Goal: Task Accomplishment & Management: Use online tool/utility

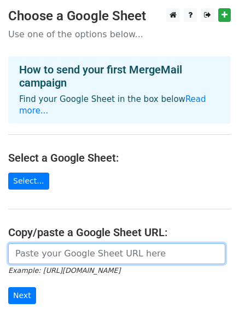
click at [32, 243] on input "url" at bounding box center [116, 253] width 217 height 21
paste input "https://docs.google.com/spreadsheets/d/1GKkURyDe0E2ojhS3kg3KdATfxk3s1Pl7m0XiC9k…"
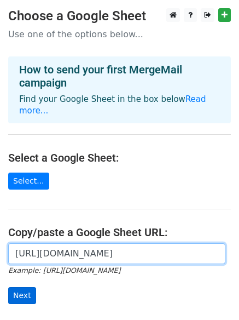
type input "https://docs.google.com/spreadsheets/d/1GKkURyDe0E2ojhS3kg3KdATfxk3s1Pl7m0XiC9k…"
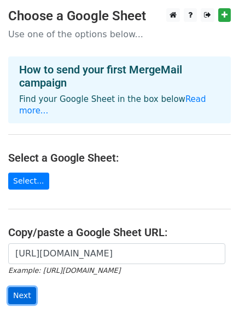
click at [25, 287] on input "Next" at bounding box center [22, 295] width 28 height 17
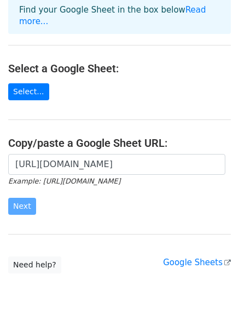
scroll to position [119, 0]
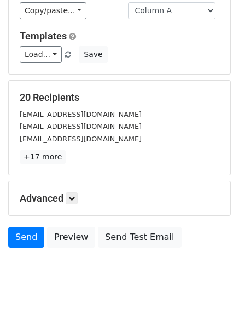
scroll to position [149, 0]
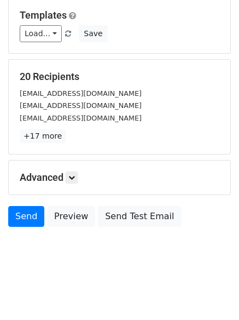
click at [78, 170] on div "Advanced Tracking Track Opens UTM Codes Track Clicks Filters Only include sprea…" at bounding box center [120, 177] width 222 height 34
click at [80, 177] on h5 "Advanced" at bounding box center [120, 177] width 200 height 12
click at [75, 177] on icon at bounding box center [71, 177] width 7 height 7
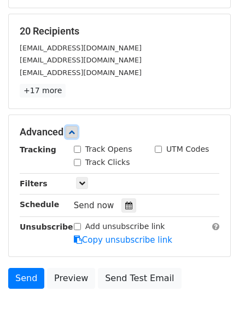
scroll to position [253, 0]
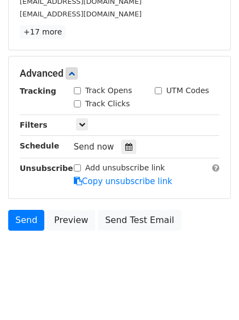
click at [79, 89] on div "Track Opens" at bounding box center [103, 90] width 59 height 11
click at [80, 100] on input "Track Clicks" at bounding box center [77, 103] width 7 height 7
checkbox input "true"
click at [77, 92] on input "Track Opens" at bounding box center [77, 90] width 7 height 7
checkbox input "true"
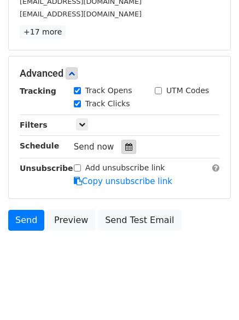
click at [125, 147] on icon at bounding box center [128, 147] width 7 height 8
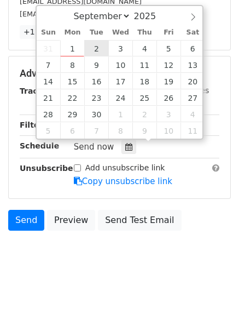
type input "2025-09-02 12:00"
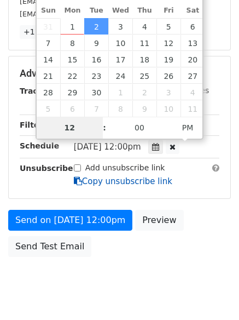
type input "1"
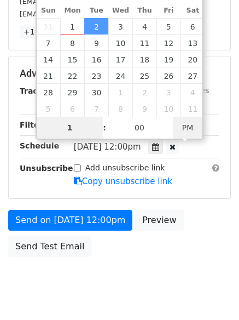
type input "2025-09-02 01:00"
type input "01"
drag, startPoint x: 188, startPoint y: 124, endPoint x: 194, endPoint y: 158, distance: 34.5
click at [188, 124] on span "PM" at bounding box center [188, 128] width 30 height 22
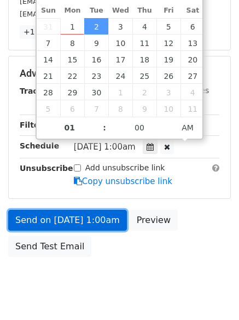
click at [59, 220] on link "Send on Sep 2 at 1:00am" at bounding box center [67, 220] width 119 height 21
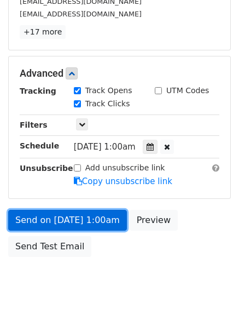
click at [45, 223] on link "Send on Sep 2 at 1:00am" at bounding box center [67, 220] width 119 height 21
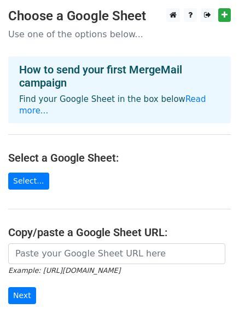
click at [74, 243] on input "url" at bounding box center [116, 253] width 217 height 21
type input "https://docs.google.com/spreadsheets/d/1GKkURyDe0E2ojhS3kg3KdATfxk3s1Pl7m0XiC9k…"
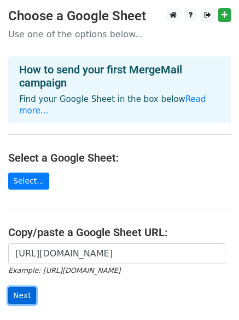
click at [21, 287] on input "Next" at bounding box center [22, 295] width 28 height 17
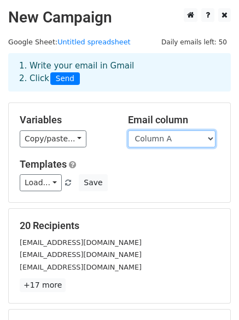
click at [160, 140] on select "Column A Column B Column C Column D Column E" at bounding box center [172, 138] width 88 height 17
select select "Column B"
click at [128, 130] on select "Column A Column B Column C Column D Column E" at bounding box center [172, 138] width 88 height 17
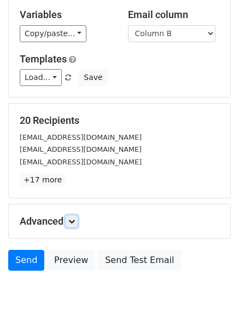
drag, startPoint x: 72, startPoint y: 181, endPoint x: 82, endPoint y: 184, distance: 10.4
click at [72, 215] on link at bounding box center [72, 221] width 12 height 12
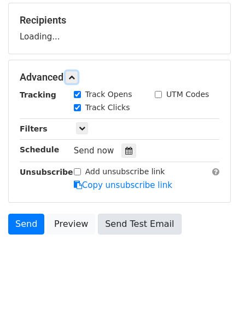
scroll to position [206, 0]
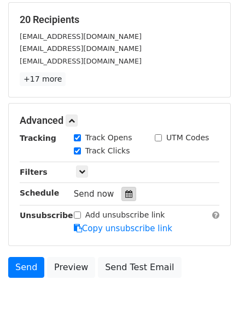
drag, startPoint x: 125, startPoint y: 188, endPoint x: 118, endPoint y: 191, distance: 8.0
click at [128, 189] on div at bounding box center [129, 194] width 15 height 14
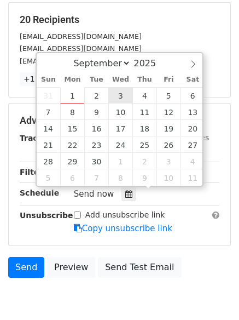
type input "2025-09-03 12:00"
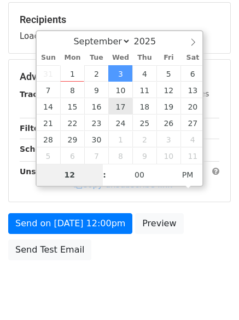
type input "2"
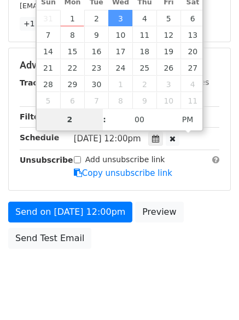
scroll to position [282, 0]
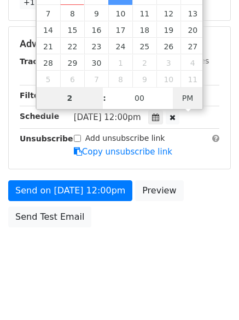
type input "2025-09-03 02:00"
type input "02"
click at [184, 97] on span "PM" at bounding box center [188, 98] width 30 height 22
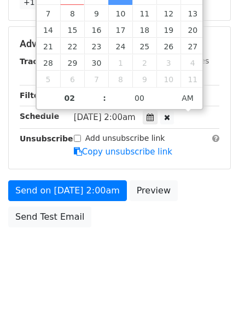
click at [161, 247] on body "New Campaign Daily emails left: 50 Google Sheet: Untitled spreadsheet 1. Write …" at bounding box center [119, 1] width 239 height 551
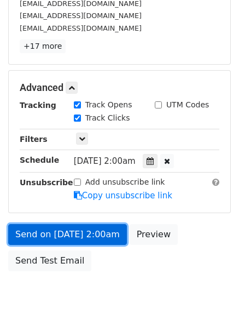
click at [66, 230] on link "Send on Sep 3 at 2:00am" at bounding box center [67, 234] width 119 height 21
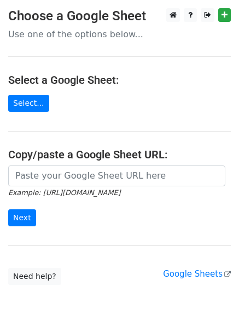
click at [51, 170] on input "url" at bounding box center [116, 175] width 217 height 21
click at [92, 199] on form "Example: [URL][DOMAIN_NAME] Next" at bounding box center [119, 195] width 223 height 61
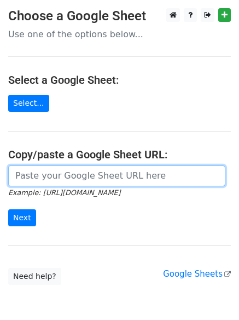
click at [79, 178] on input "url" at bounding box center [116, 175] width 217 height 21
type input "https://docs.google.com/spreadsheets/d/1GKkURyDe0E2ojhS3kg3KdATfxk3s1Pl7m0XiC9k…"
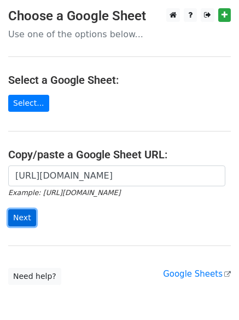
click at [18, 218] on input "Next" at bounding box center [22, 217] width 28 height 17
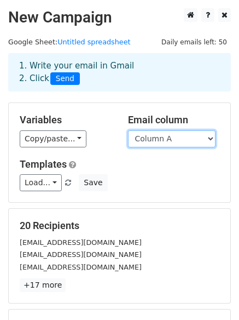
click at [187, 136] on select "Column A Column B Column C Column D Column E" at bounding box center [172, 138] width 88 height 17
select select "Column C"
click at [128, 130] on select "Column A Column B Column C Column D Column E" at bounding box center [172, 138] width 88 height 17
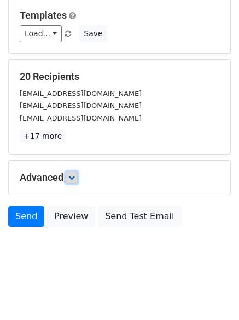
click at [78, 174] on link at bounding box center [72, 177] width 12 height 12
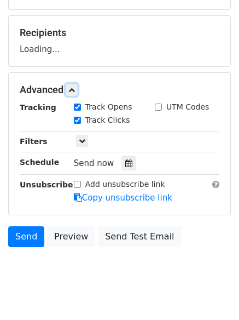
scroll to position [194, 0]
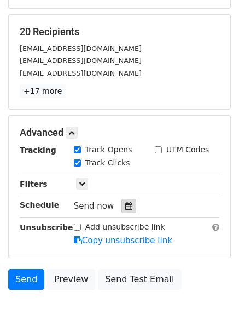
click at [125, 203] on icon at bounding box center [128, 206] width 7 height 8
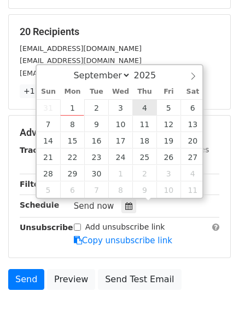
type input "2025-09-04 12:00"
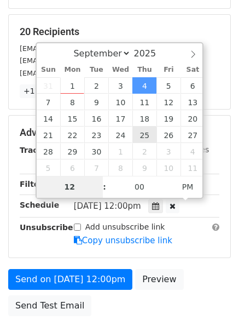
type input "3"
type input "2025-09-04 03:00"
type input "03"
click at [180, 184] on span "PM" at bounding box center [188, 187] width 30 height 22
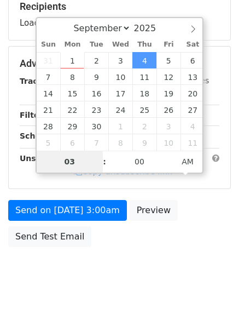
scroll to position [239, 0]
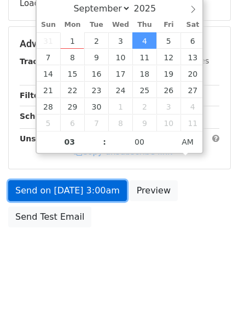
click at [61, 189] on link "Send on Sep 4 at 3:00am" at bounding box center [67, 190] width 119 height 21
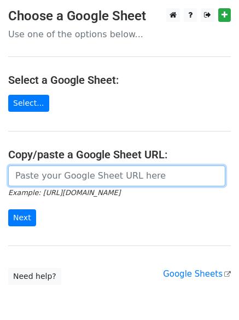
click at [56, 180] on input "url" at bounding box center [116, 175] width 217 height 21
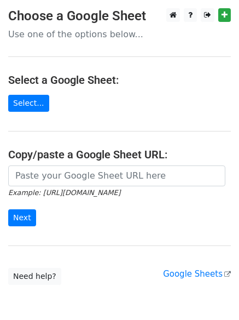
drag, startPoint x: 96, startPoint y: 202, endPoint x: 88, endPoint y: 171, distance: 32.3
click at [96, 203] on form "Example: [URL][DOMAIN_NAME] Next" at bounding box center [119, 195] width 223 height 61
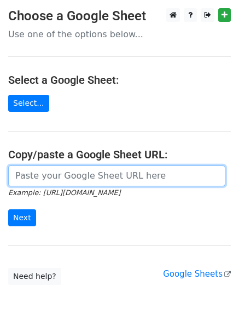
click at [88, 170] on input "url" at bounding box center [116, 175] width 217 height 21
type input "[URL][DOMAIN_NAME]"
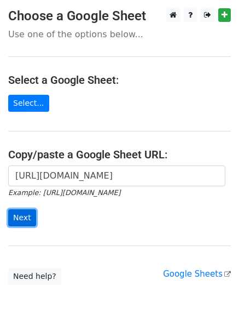
click at [15, 218] on input "Next" at bounding box center [22, 217] width 28 height 17
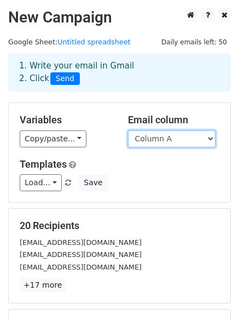
click at [173, 140] on select "Column A Column B Column C Column D Column E" at bounding box center [172, 138] width 88 height 17
select select "Column D"
click at [128, 130] on select "Column A Column B Column C Column D Column E" at bounding box center [172, 138] width 88 height 17
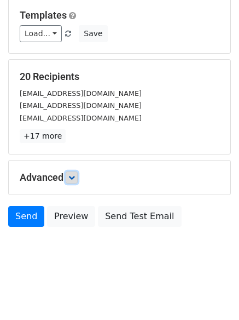
click at [71, 175] on icon at bounding box center [71, 177] width 7 height 7
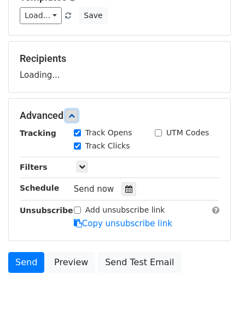
scroll to position [202, 0]
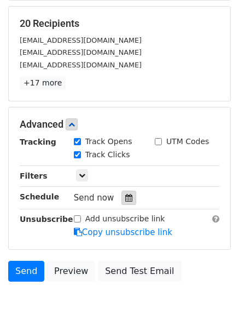
click at [125, 199] on icon at bounding box center [128, 198] width 7 height 8
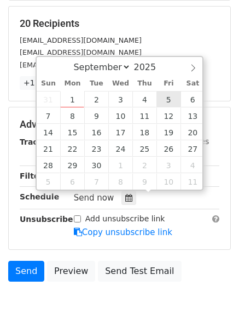
type input "2025-09-05 12:00"
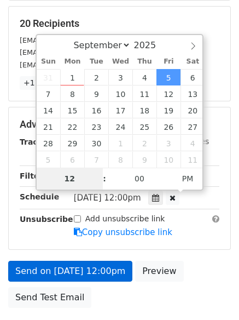
type input "4"
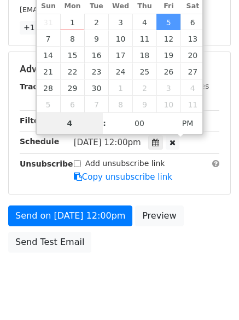
scroll to position [282, 0]
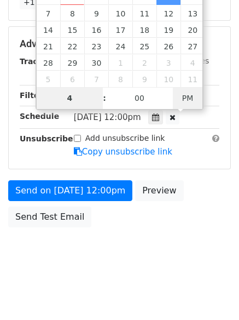
type input "2025-09-05 04:00"
type input "04"
click at [187, 96] on span "PM" at bounding box center [188, 98] width 30 height 22
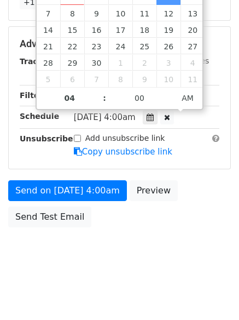
click at [146, 266] on body "New Campaign Daily emails left: 50 Google Sheet: Untitled spreadsheet 1. Write …" at bounding box center [119, 1] width 239 height 551
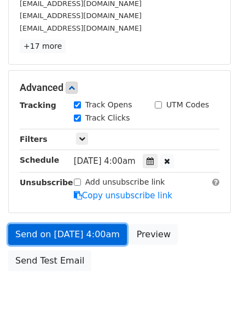
click at [72, 231] on link "Send on Sep 5 at 4:00am" at bounding box center [67, 234] width 119 height 21
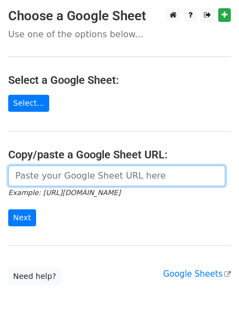
click at [66, 177] on input "url" at bounding box center [116, 175] width 217 height 21
type input "[URL][DOMAIN_NAME]"
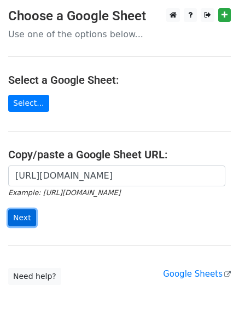
click at [30, 214] on input "Next" at bounding box center [22, 217] width 28 height 17
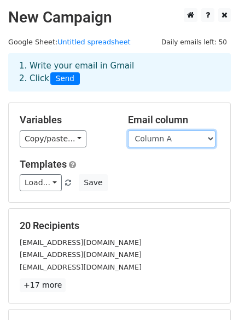
click at [174, 140] on select "Column A Column B Column C Column D Column E" at bounding box center [172, 138] width 88 height 17
select select "Column E"
click at [128, 130] on select "Column A Column B Column C Column D Column E" at bounding box center [172, 138] width 88 height 17
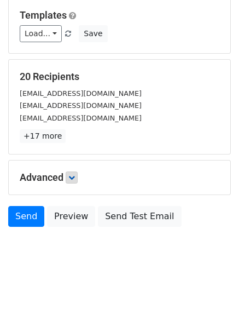
click at [80, 176] on h5 "Advanced" at bounding box center [120, 177] width 200 height 12
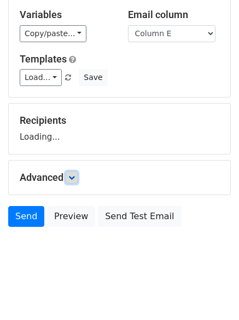
click at [78, 172] on link at bounding box center [72, 177] width 12 height 12
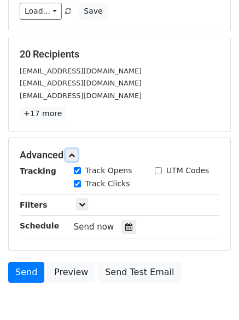
scroll to position [244, 0]
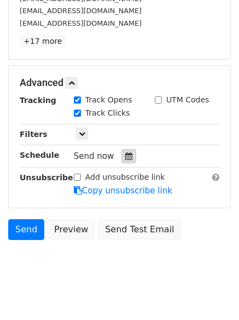
click at [127, 154] on icon at bounding box center [128, 156] width 7 height 8
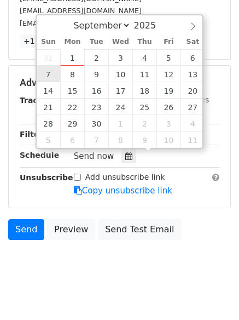
type input "[DATE] 12:00"
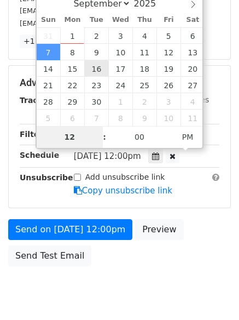
type input "5"
type input "[DATE] 05:00"
type input "05"
click at [181, 136] on span "PM" at bounding box center [188, 137] width 30 height 22
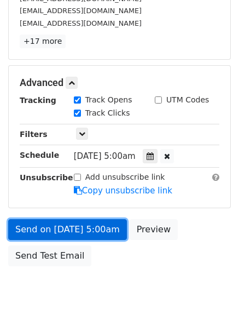
click at [76, 225] on link "Send on [DATE] 5:00am" at bounding box center [67, 229] width 119 height 21
